Goal: Information Seeking & Learning: Understand process/instructions

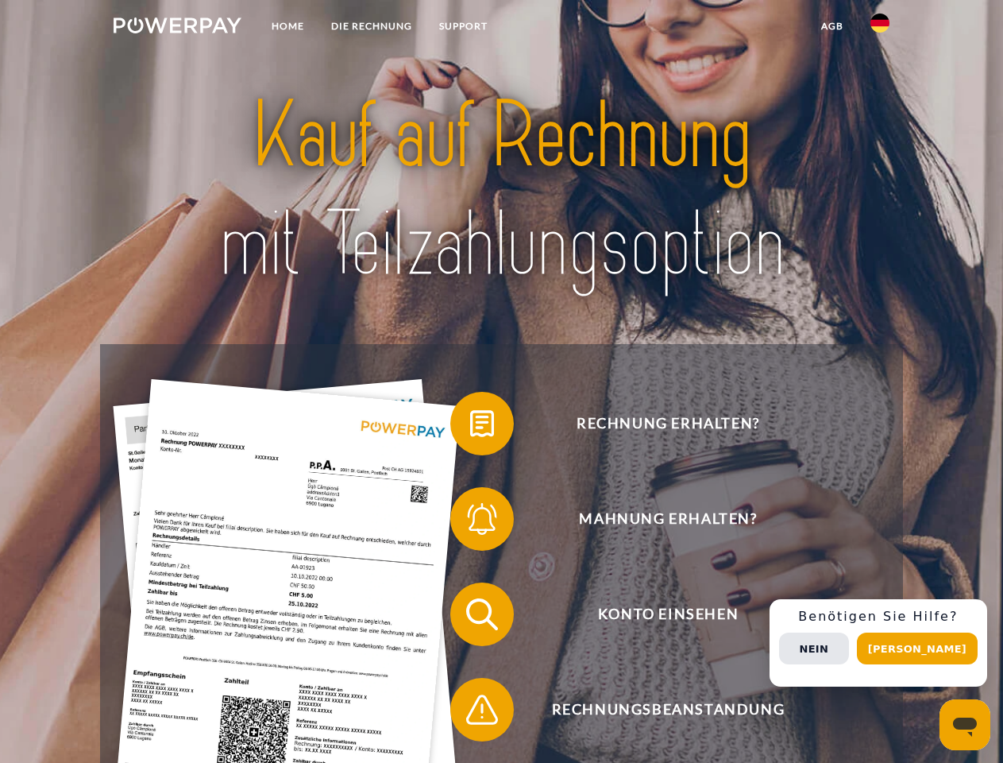
click at [177, 28] on img at bounding box center [178, 25] width 128 height 16
click at [880, 28] on img at bounding box center [880, 23] width 19 height 19
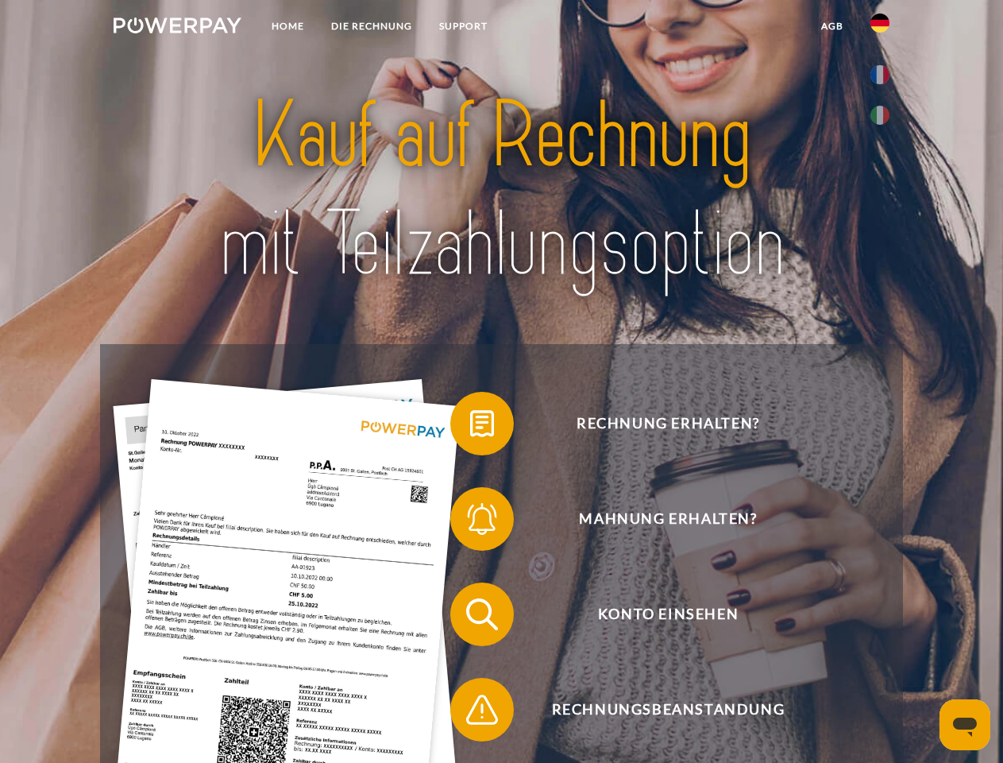
click at [832, 26] on link "agb" at bounding box center [832, 26] width 49 height 29
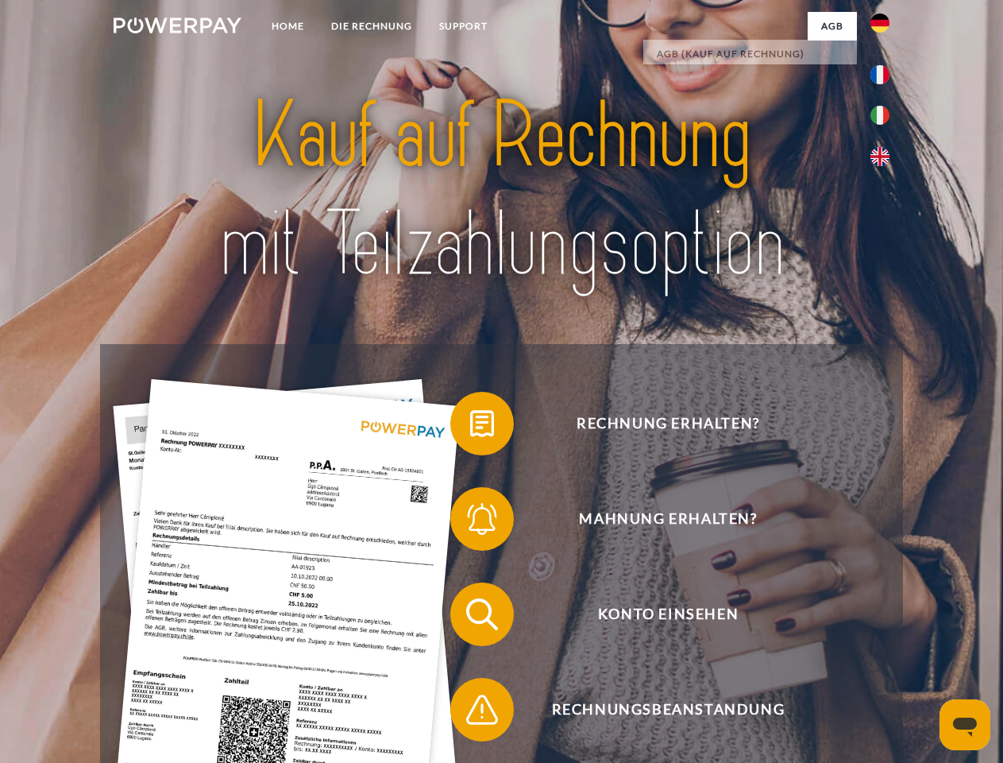
click at [470, 427] on span at bounding box center [458, 423] width 79 height 79
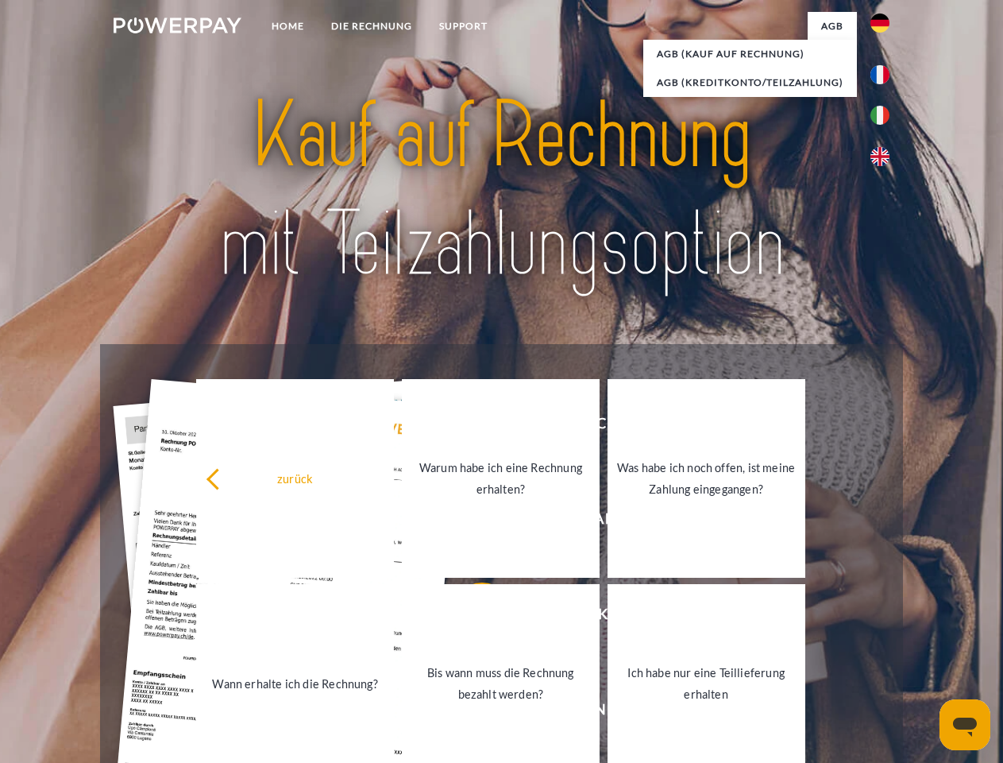
click at [470, 522] on link "Warum habe ich eine Rechnung erhalten?" at bounding box center [501, 478] width 198 height 199
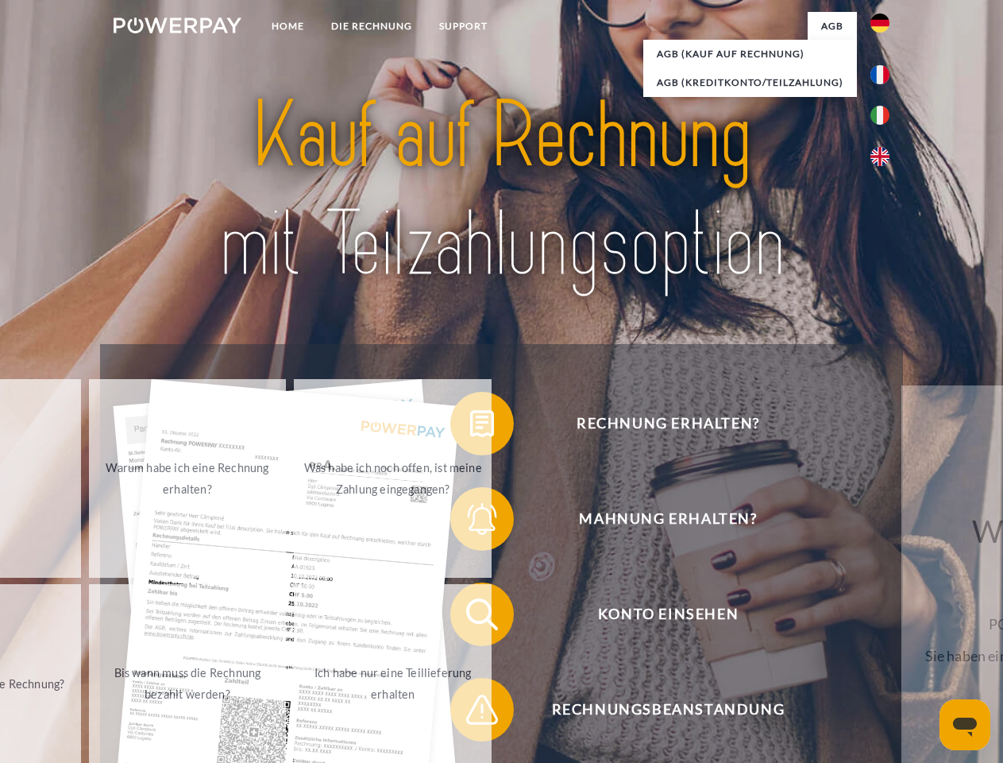
click at [470, 617] on span at bounding box center [458, 613] width 79 height 79
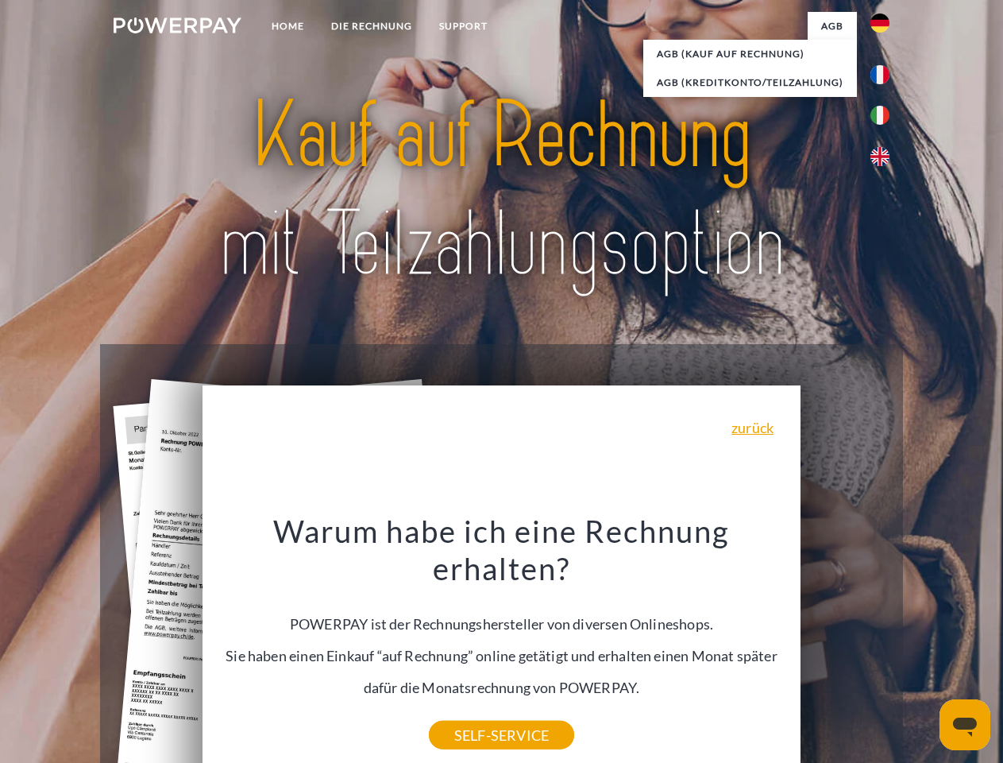
click at [470, 712] on div "Warum habe ich eine Rechnung erhalten? POWERPAY ist der Rechnungshersteller von…" at bounding box center [502, 623] width 580 height 223
click at [884, 643] on div "Rechnung erhalten? Mahnung erhalten? Konto einsehen" at bounding box center [501, 661] width 802 height 635
click at [845, 646] on span "Konto einsehen" at bounding box center [667, 614] width 389 height 64
click at [923, 648] on header "Home DIE RECHNUNG SUPPORT" at bounding box center [501, 548] width 1003 height 1097
